Goal: Use online tool/utility: Utilize a website feature to perform a specific function

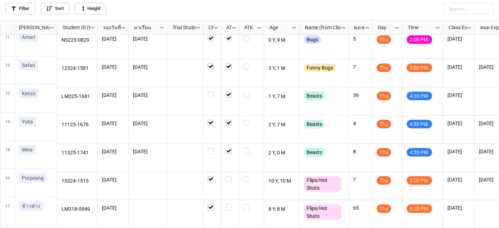
scroll to position [289, 0]
click at [228, 177] on label "grid" at bounding box center [229, 177] width 9 height 0
click at [229, 205] on label "grid" at bounding box center [229, 205] width 9 height 0
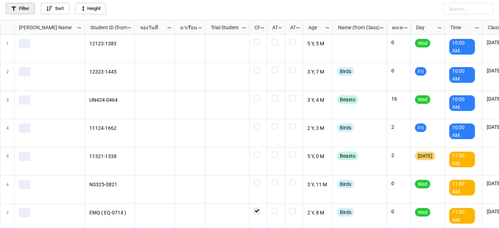
scroll to position [204, 495]
click at [21, 9] on link "Filter" at bounding box center [20, 8] width 29 height 11
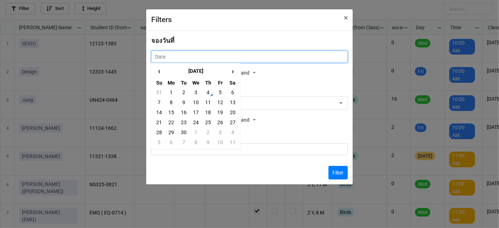
click at [256, 59] on input "text" at bounding box center [249, 57] width 197 height 12
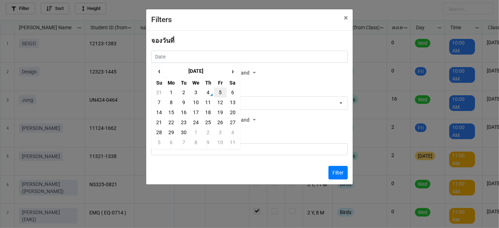
click at [218, 90] on td "5" at bounding box center [220, 93] width 12 height 10
type input "5/9/2025"
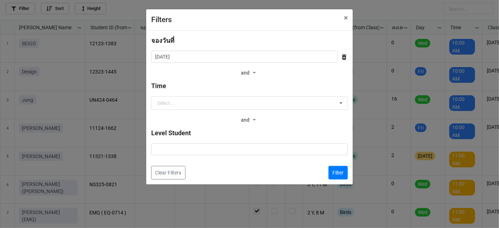
click at [327, 169] on div "Filter" at bounding box center [335, 173] width 25 height 14
click at [341, 170] on button "Filter" at bounding box center [337, 173] width 19 height 14
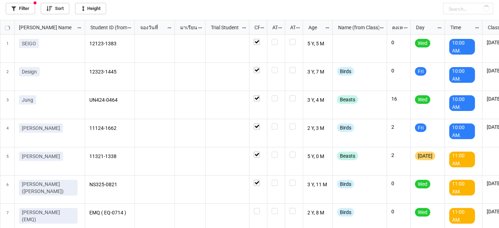
checkbox input "true"
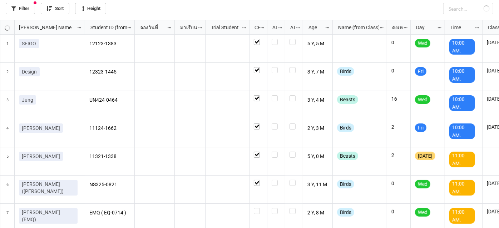
checkbox input "true"
checkbox input "false"
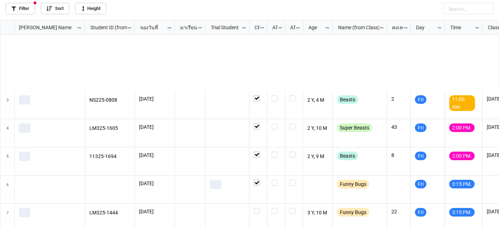
scroll to position [97, 0]
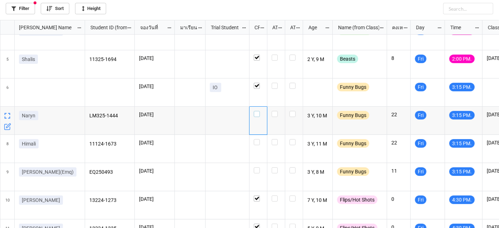
click at [258, 111] on label "grid" at bounding box center [258, 111] width 9 height 0
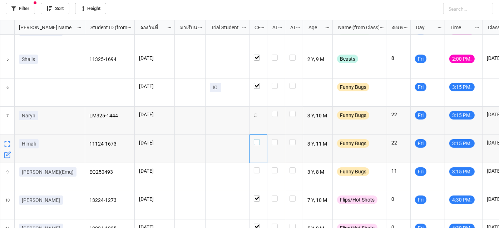
click at [258, 139] on label "grid" at bounding box center [258, 139] width 9 height 0
click at [256, 168] on label "grid" at bounding box center [258, 168] width 9 height 0
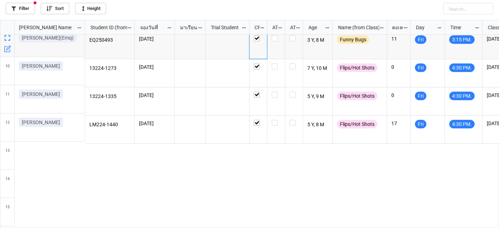
scroll to position [232, 0]
